Goal: Task Accomplishment & Management: Manage account settings

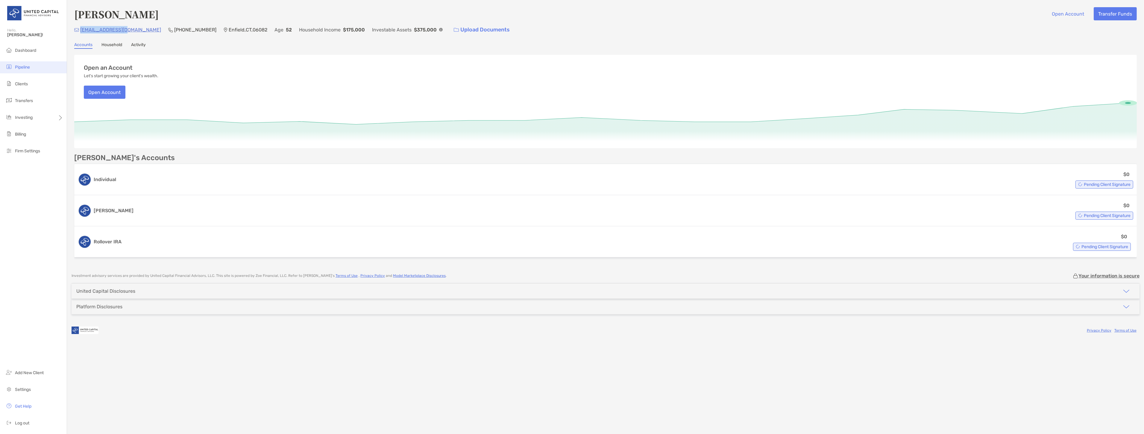
click at [42, 70] on li "Pipeline" at bounding box center [33, 67] width 67 height 12
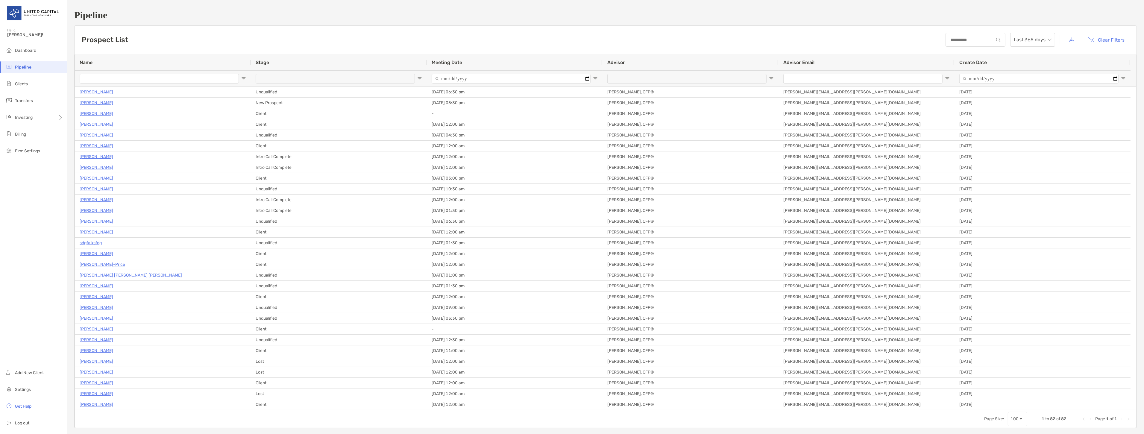
type input "**********"
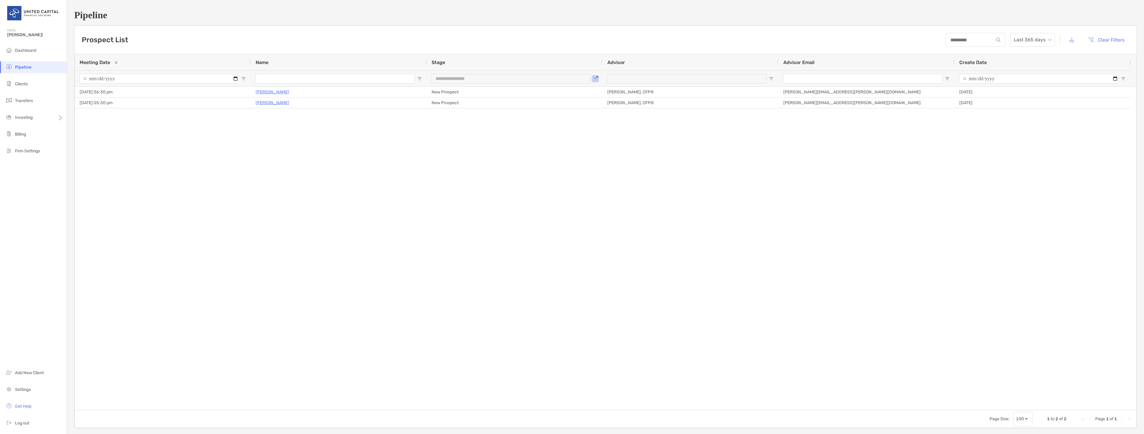
click at [260, 101] on p "Evan Abouaf" at bounding box center [273, 102] width 34 height 7
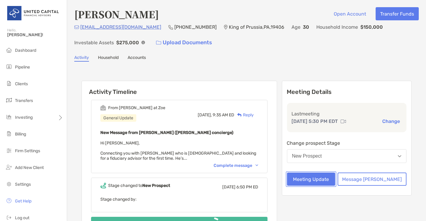
click at [335, 181] on button "Meeting Update" at bounding box center [311, 179] width 48 height 13
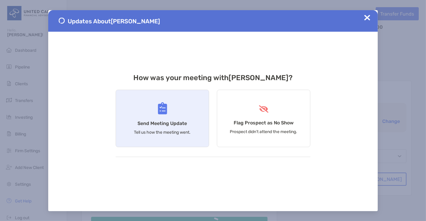
click at [181, 120] on div "Send Meeting Update Tell us how the meeting went." at bounding box center [162, 118] width 93 height 57
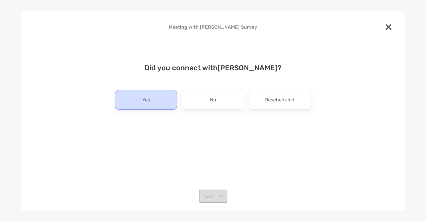
click at [161, 99] on div "Yes" at bounding box center [146, 100] width 62 height 20
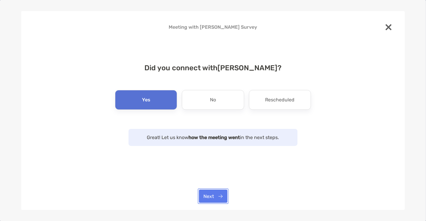
click at [219, 195] on button "Next" at bounding box center [213, 196] width 28 height 13
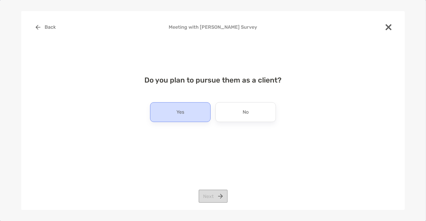
click at [195, 114] on div "Yes" at bounding box center [180, 112] width 60 height 20
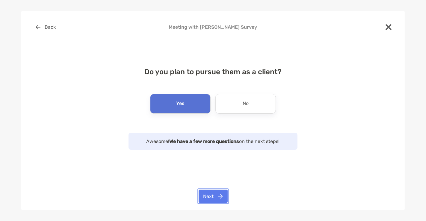
click at [221, 195] on button "Next" at bounding box center [212, 196] width 29 height 13
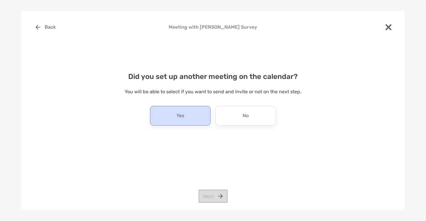
click at [183, 110] on div "Yes" at bounding box center [180, 116] width 60 height 20
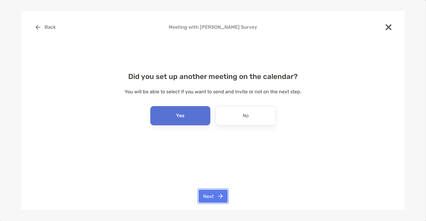
click at [220, 198] on button "Next" at bounding box center [212, 196] width 29 height 13
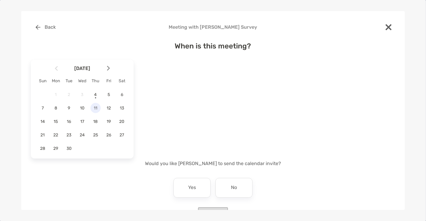
click at [95, 107] on span "11" at bounding box center [95, 108] width 10 height 5
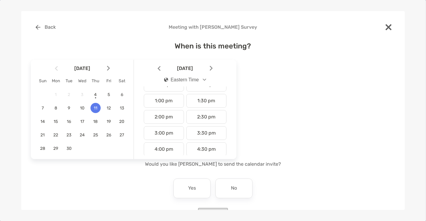
scroll to position [216, 0]
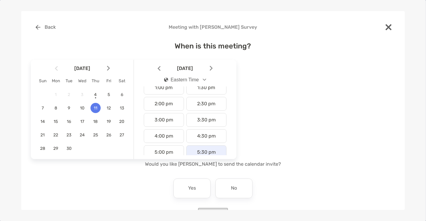
click at [200, 147] on div "5:30 pm" at bounding box center [206, 152] width 40 height 14
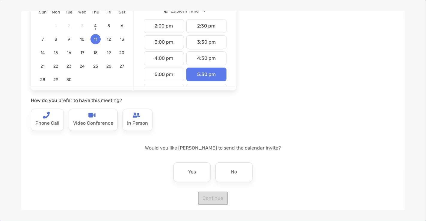
scroll to position [72, 0]
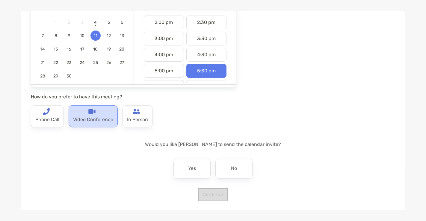
click at [94, 108] on img at bounding box center [91, 111] width 7 height 7
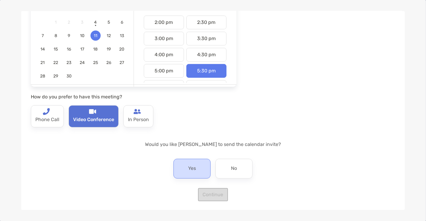
click at [189, 166] on p "Yes" at bounding box center [192, 169] width 8 height 10
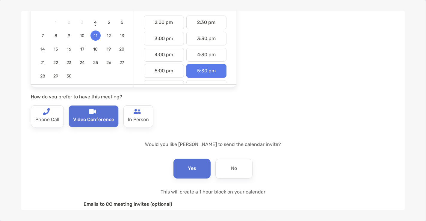
scroll to position [137, 0]
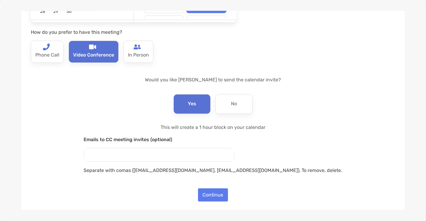
click at [189, 157] on input "email" at bounding box center [159, 154] width 150 height 13
type input "**********"
click at [214, 190] on button "Continue" at bounding box center [213, 195] width 30 height 13
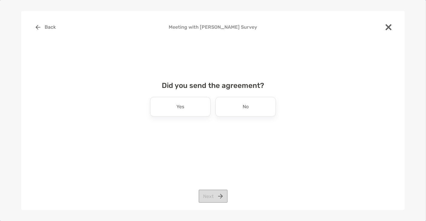
scroll to position [0, 0]
click at [238, 117] on div "Did you send the agreement? Yes No Next" at bounding box center [213, 105] width 364 height 62
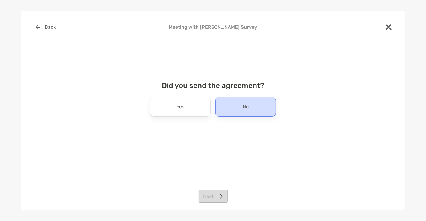
click at [238, 114] on div "No" at bounding box center [245, 107] width 60 height 20
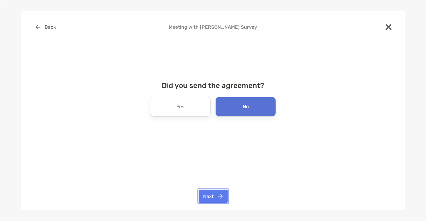
click at [215, 196] on button "Next" at bounding box center [212, 196] width 29 height 13
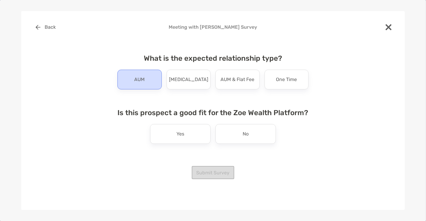
click at [142, 80] on p "AUM" at bounding box center [139, 80] width 10 height 10
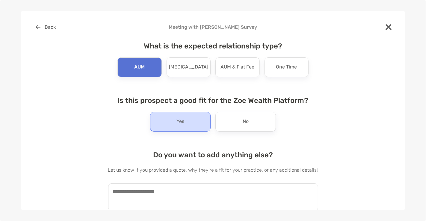
click at [183, 127] on div "Yes" at bounding box center [180, 122] width 60 height 20
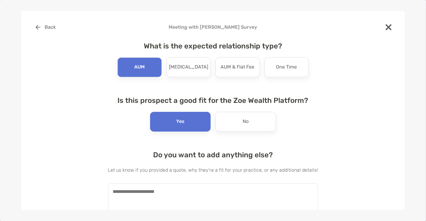
scroll to position [19, 0]
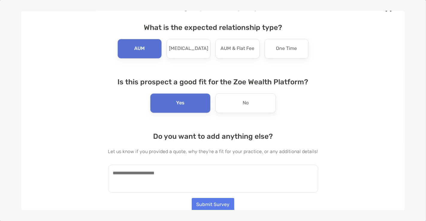
click at [154, 185] on textarea at bounding box center [213, 179] width 210 height 28
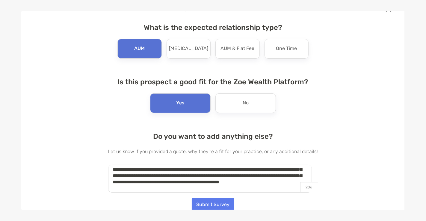
scroll to position [47, 0]
type textarea "**********"
click at [214, 204] on button "Submit Survey" at bounding box center [213, 204] width 43 height 13
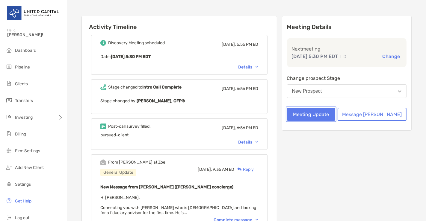
scroll to position [66, 0]
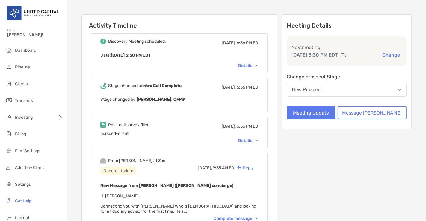
click at [252, 141] on div "Details" at bounding box center [248, 140] width 20 height 5
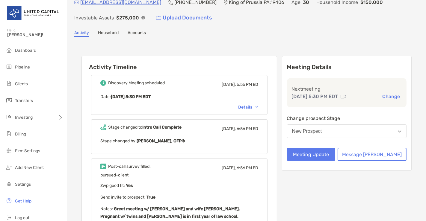
scroll to position [0, 0]
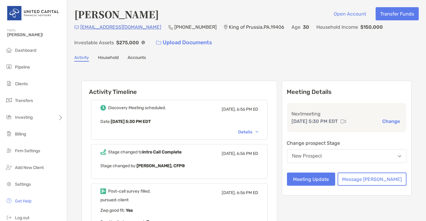
click at [24, 60] on ul "Dashboard Pipeline Clients Transfers Investing Billing Firm Settings" at bounding box center [33, 103] width 67 height 117
click at [24, 63] on li "Pipeline" at bounding box center [33, 67] width 67 height 12
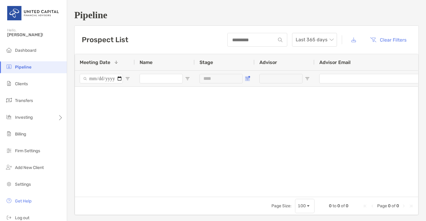
click at [247, 78] on span "Open Filter Menu" at bounding box center [247, 78] width 5 height 5
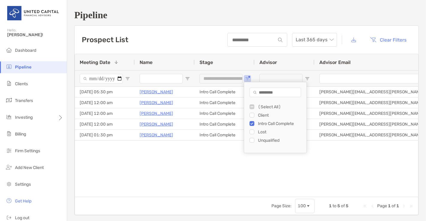
click at [213, 157] on div "09/11/2025 - 05:30 pm Evan Abouaf Intro Call Complete McKenzie Lannon, CFP® Mck…" at bounding box center [246, 139] width 343 height 104
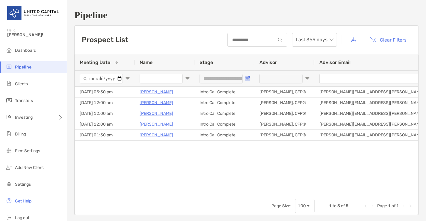
click at [248, 76] on button "Open Filter Menu" at bounding box center [247, 78] width 5 height 5
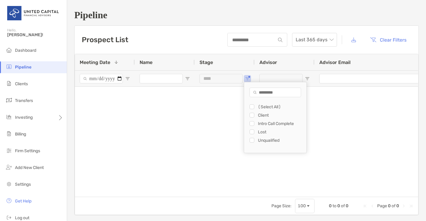
click at [250, 128] on div "Lost" at bounding box center [277, 132] width 57 height 8
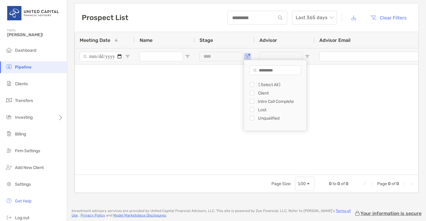
scroll to position [23, 0]
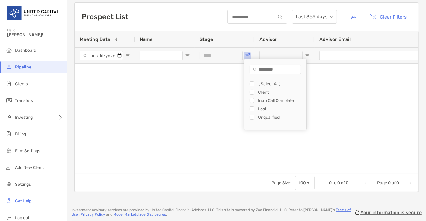
type input "**********"
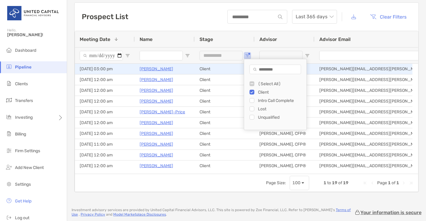
click at [160, 67] on p "Gaurav Ray Chaudhury" at bounding box center [156, 68] width 34 height 7
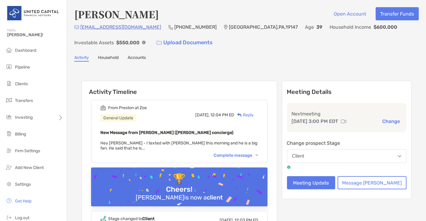
click at [250, 151] on div "From Preston at Zoe General Update Today, 12:04 PM ED Reply New Message from Pr…" at bounding box center [179, 131] width 176 height 63
click at [248, 154] on div "Complete message" at bounding box center [235, 155] width 45 height 5
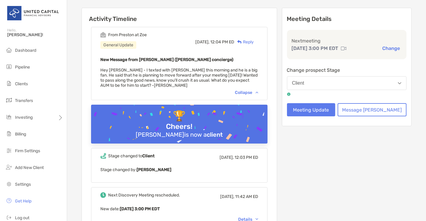
scroll to position [66, 0]
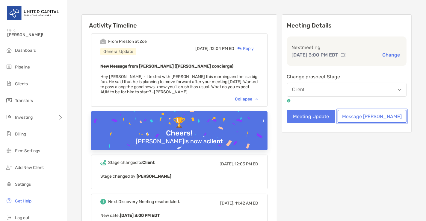
click at [384, 112] on button "Message Zoe" at bounding box center [371, 116] width 69 height 13
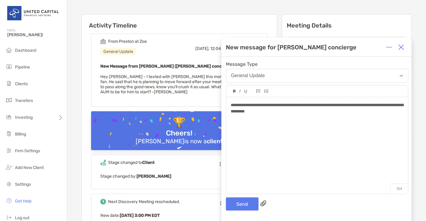
click at [262, 109] on span "**********" at bounding box center [316, 108] width 172 height 10
click at [337, 115] on div "**********" at bounding box center [317, 142] width 182 height 91
click at [230, 204] on button "Send" at bounding box center [242, 204] width 33 height 13
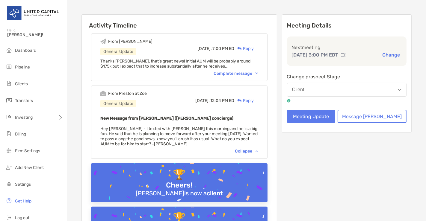
scroll to position [0, 0]
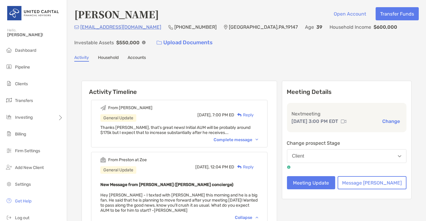
click at [233, 182] on p "New Message from Preston Buhrmaster (Zoe concierge)" at bounding box center [179, 184] width 158 height 7
click at [227, 142] on div "Complete message" at bounding box center [235, 139] width 45 height 5
